Goal: Find specific page/section: Find specific page/section

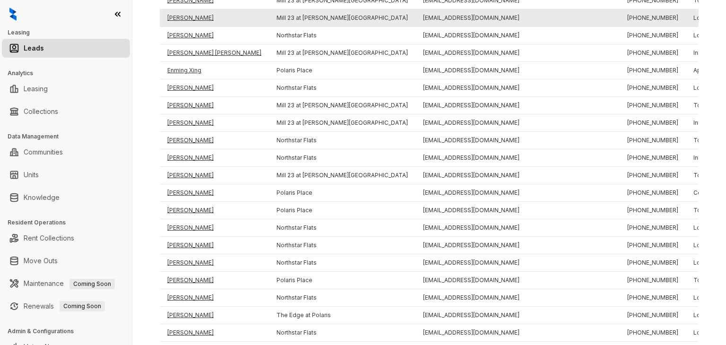
scroll to position [188, 0]
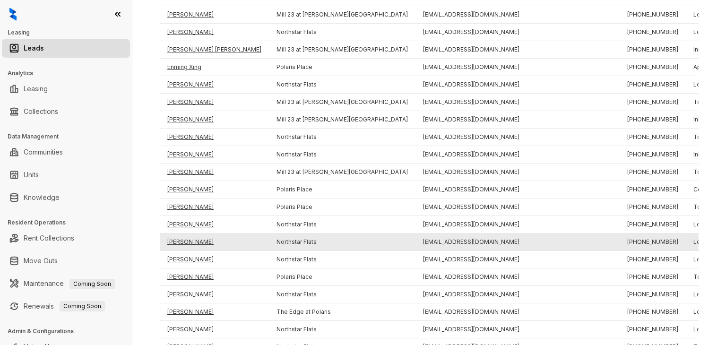
click at [174, 242] on td "[PERSON_NAME]" at bounding box center [214, 241] width 109 height 17
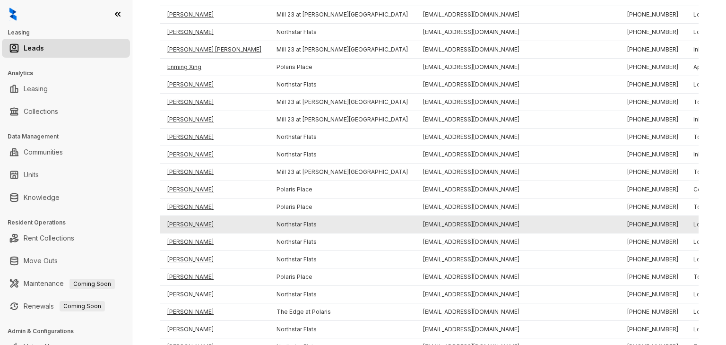
click at [185, 227] on td "[PERSON_NAME]" at bounding box center [214, 224] width 109 height 17
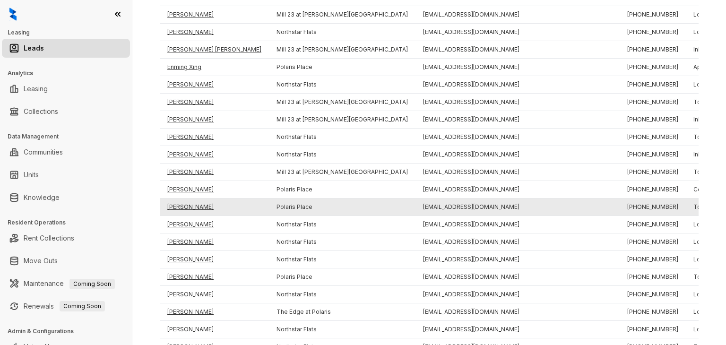
click at [187, 206] on td "[PERSON_NAME]" at bounding box center [214, 206] width 109 height 17
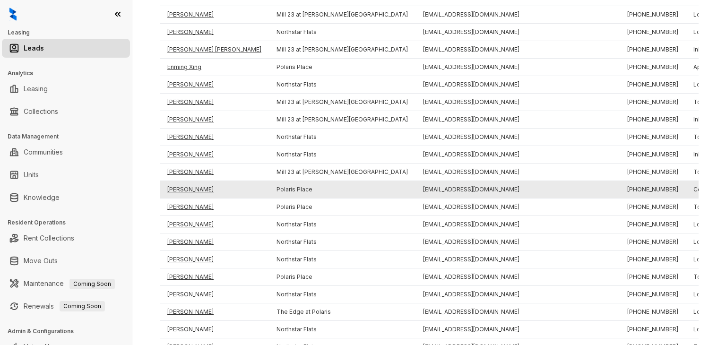
click at [186, 188] on td "[PERSON_NAME]" at bounding box center [214, 189] width 109 height 17
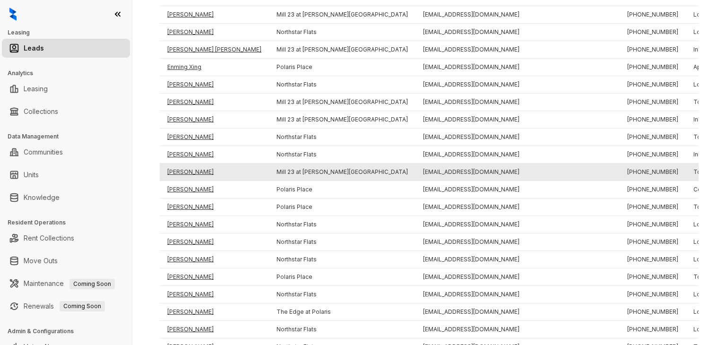
click at [186, 174] on td "[PERSON_NAME]" at bounding box center [214, 171] width 109 height 17
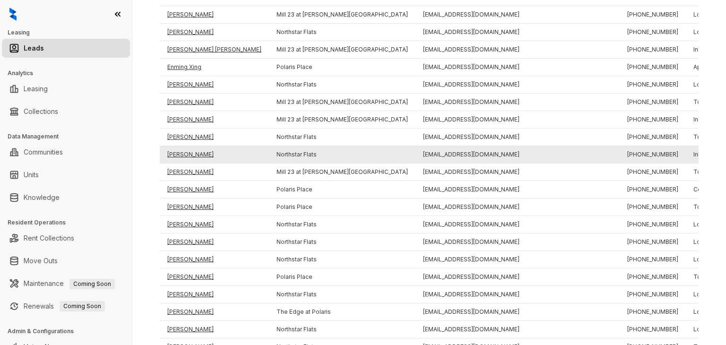
click at [185, 156] on td "[PERSON_NAME]" at bounding box center [214, 154] width 109 height 17
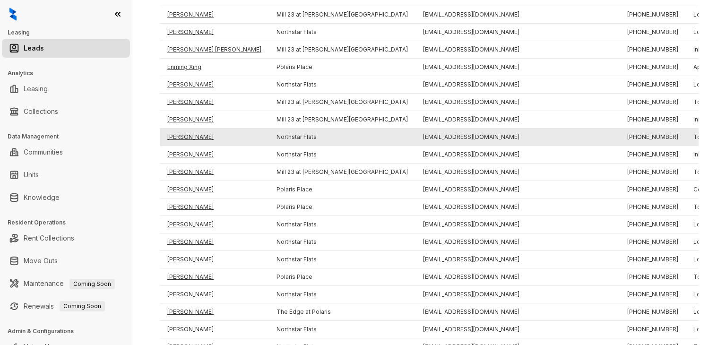
click at [187, 136] on td "[PERSON_NAME]" at bounding box center [214, 136] width 109 height 17
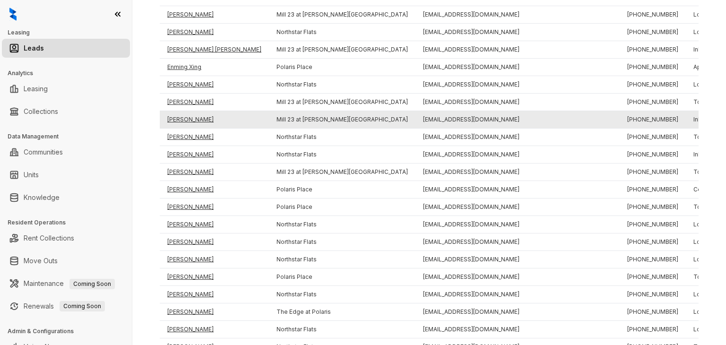
click at [185, 121] on td "[PERSON_NAME]" at bounding box center [214, 119] width 109 height 17
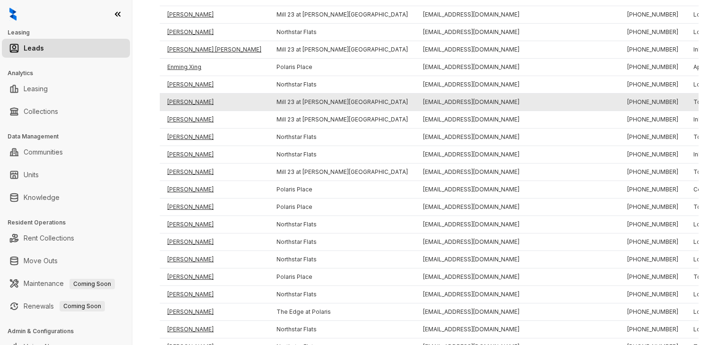
click at [183, 104] on td "[PERSON_NAME]" at bounding box center [214, 102] width 109 height 17
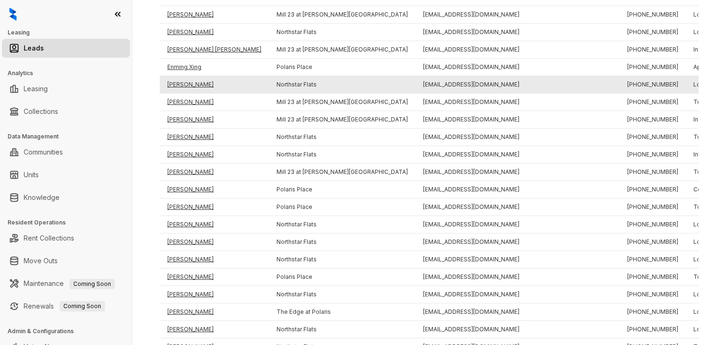
click at [183, 84] on td "[PERSON_NAME]" at bounding box center [214, 84] width 109 height 17
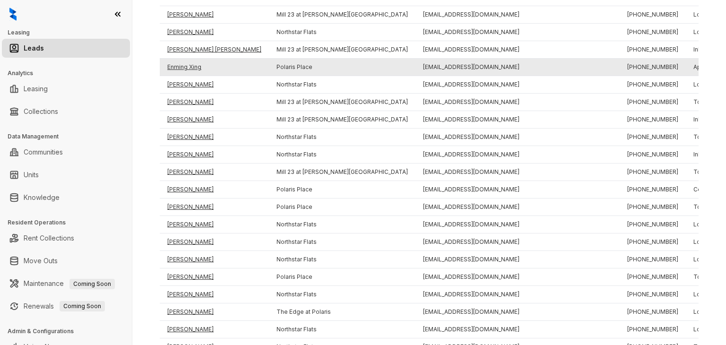
click at [183, 65] on td "Enming Xing" at bounding box center [214, 67] width 109 height 17
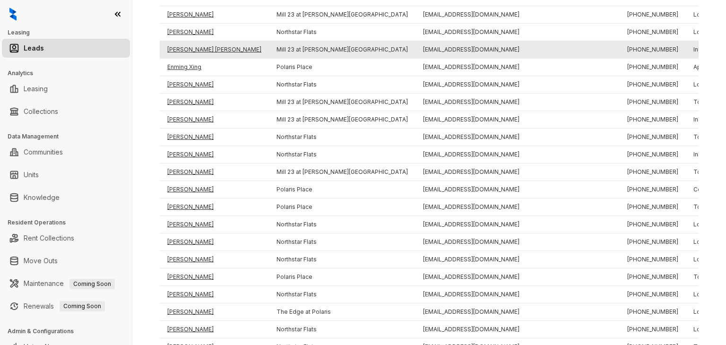
click at [184, 48] on td "[PERSON_NAME] [PERSON_NAME]" at bounding box center [214, 49] width 109 height 17
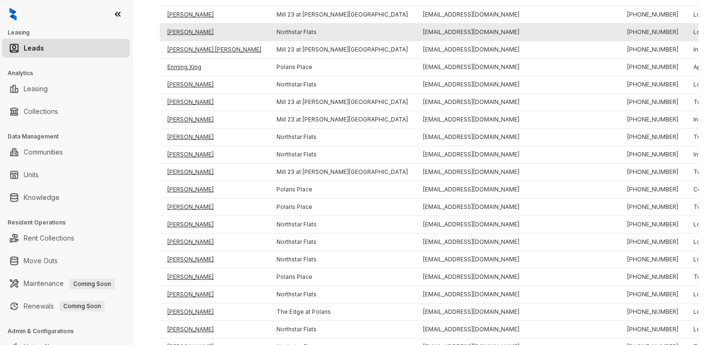
click at [185, 32] on td "[PERSON_NAME]" at bounding box center [214, 32] width 109 height 17
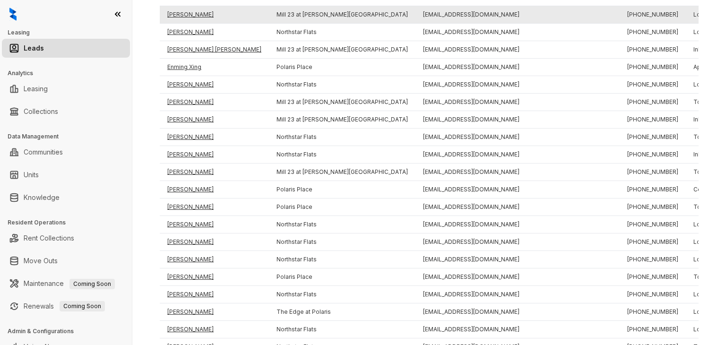
click at [185, 14] on td "[PERSON_NAME]" at bounding box center [214, 14] width 109 height 17
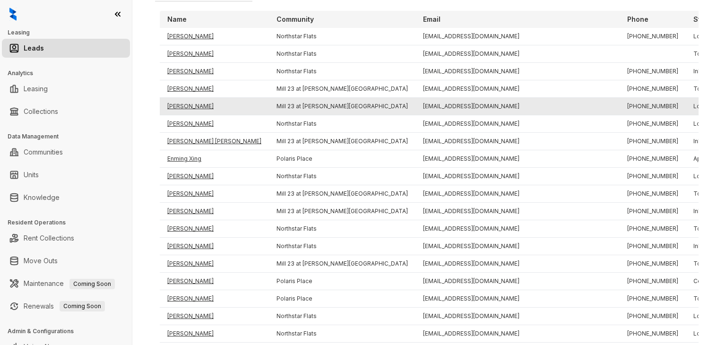
scroll to position [95, 0]
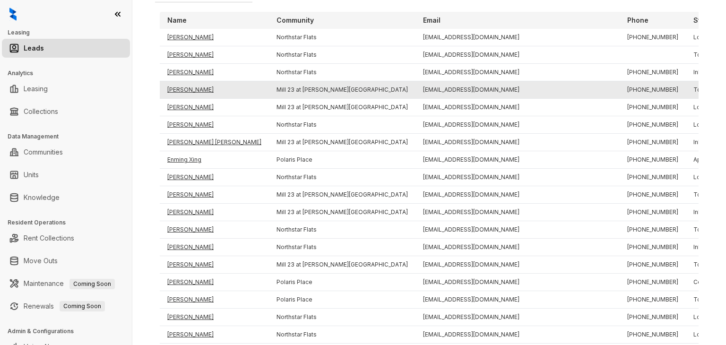
click at [185, 89] on td "[PERSON_NAME]" at bounding box center [214, 89] width 109 height 17
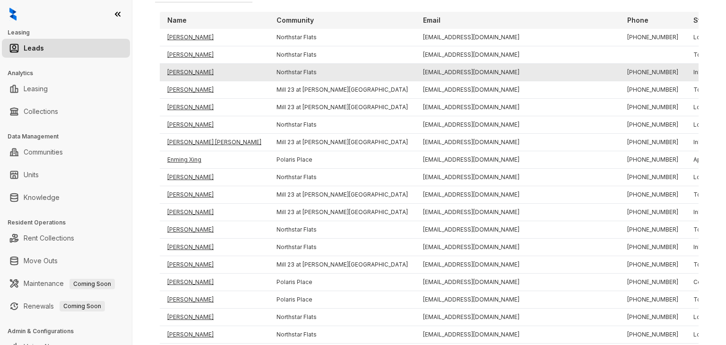
click at [186, 76] on td "[PERSON_NAME]" at bounding box center [214, 72] width 109 height 17
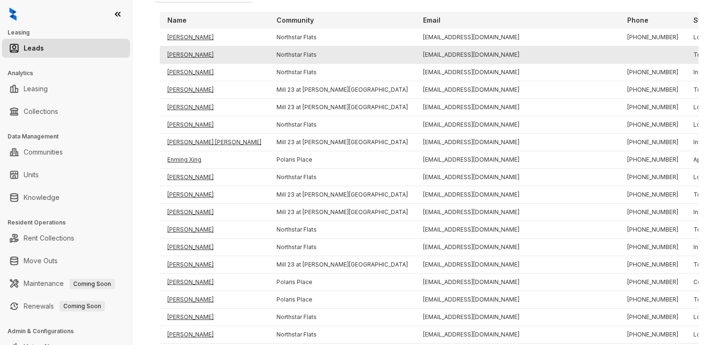
click at [183, 51] on td "[PERSON_NAME]" at bounding box center [214, 54] width 109 height 17
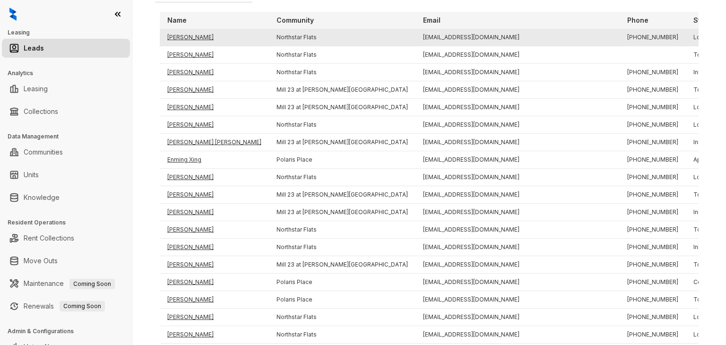
click at [184, 37] on td "[PERSON_NAME]" at bounding box center [214, 37] width 109 height 17
